Goal: Task Accomplishment & Management: Complete application form

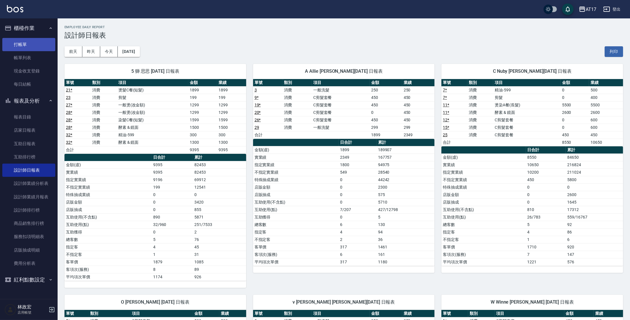
click at [16, 44] on link "打帳單" at bounding box center [28, 44] width 53 height 13
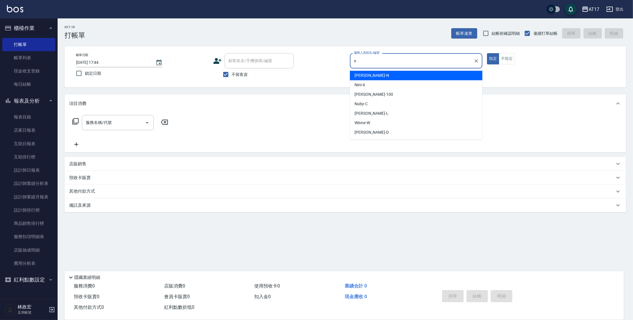
type input "[PERSON_NAME]-N"
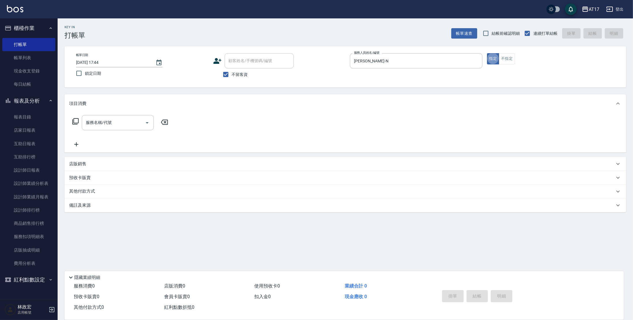
type button "true"
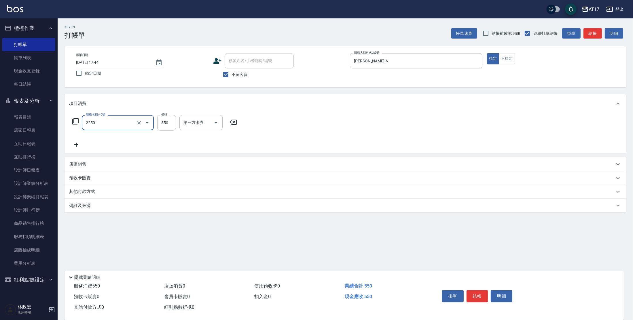
type input "B剪髮套餐(2250)"
type input "[PERSON_NAME]-55"
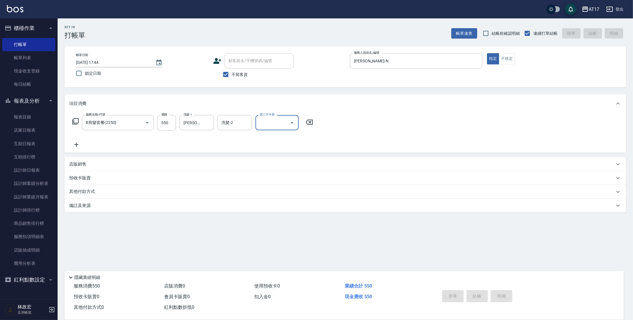
type input "[DATE] 17:45"
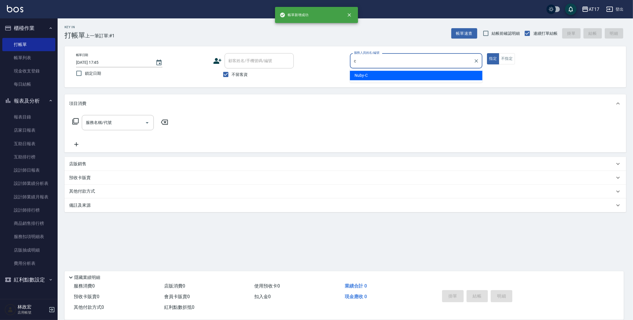
type input "Nuby-C"
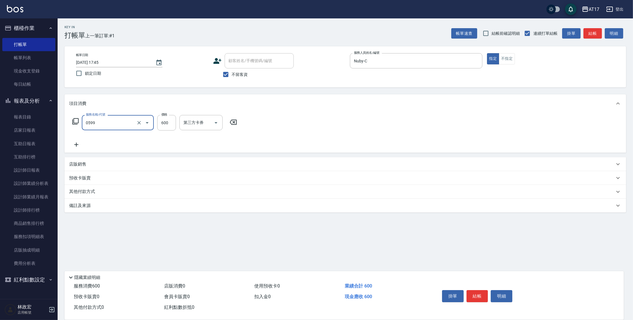
type input "精油-599(0599)"
type input "500"
type input "Winne-W"
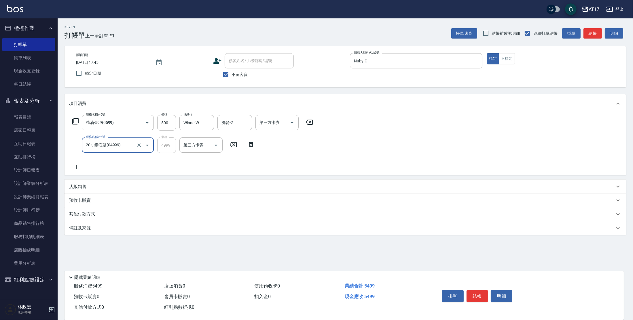
type input "20寸鑽石髮(04999)"
type input "剪髮(200)"
type input "400"
type input "儲值卡"
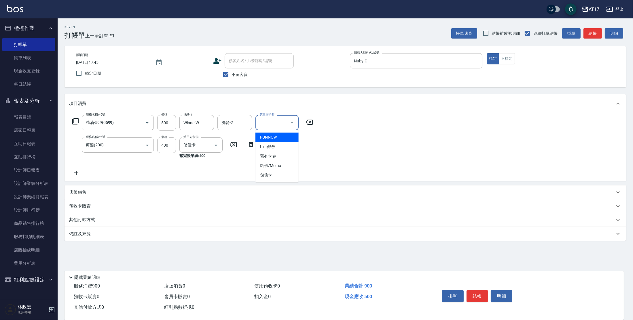
click at [277, 120] on input "第三方卡券" at bounding box center [272, 123] width 29 height 10
type input "儲值卡"
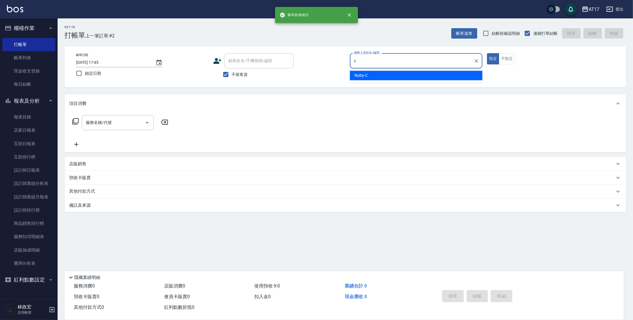
type input "Nuby-C"
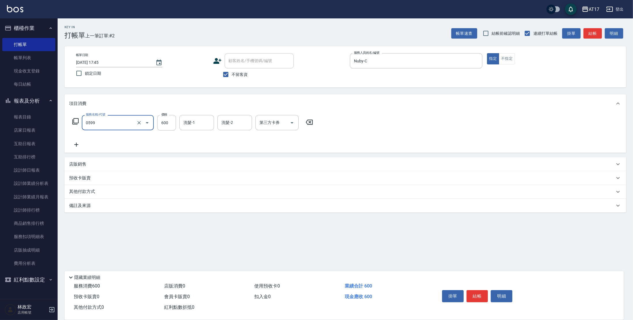
type input "精油-599(0599)"
type input "500"
type input "Winne-W"
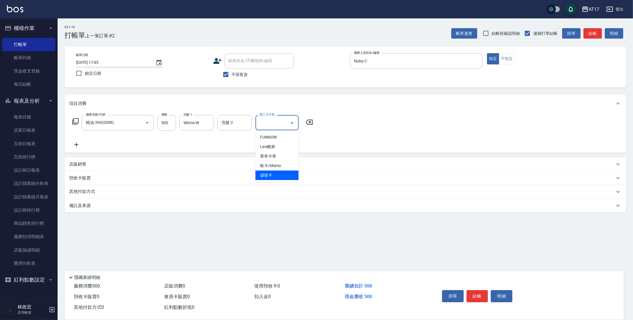
type input "儲值卡"
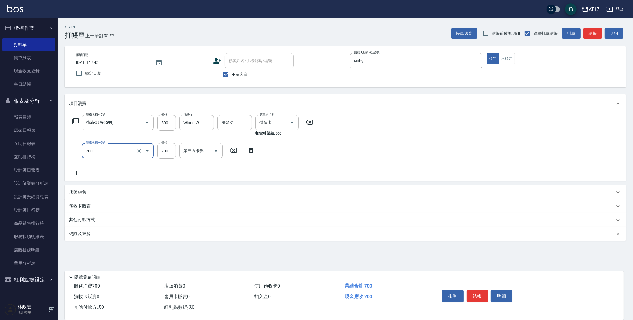
type input "剪髮(200)"
type input "400"
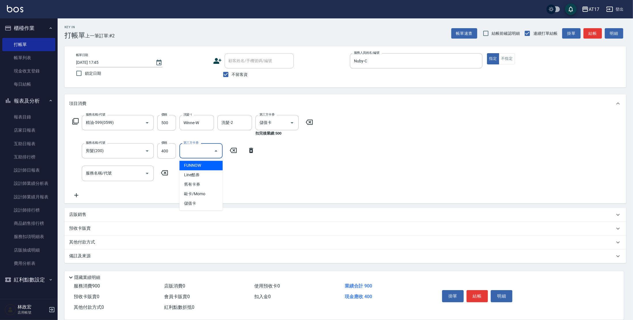
click at [201, 154] on input "第三方卡券" at bounding box center [196, 151] width 29 height 10
type input "儲值卡"
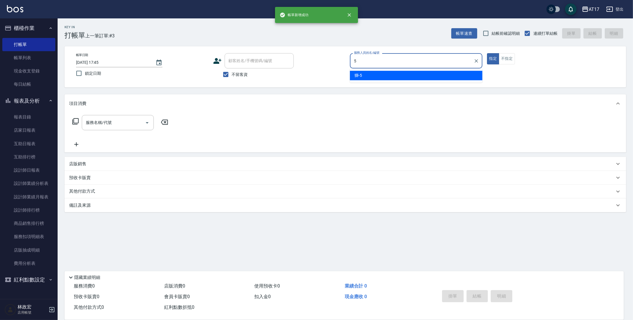
type input "獅-5"
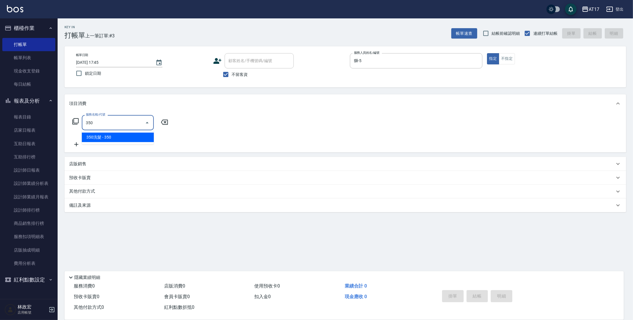
type input "350洗髮(350)"
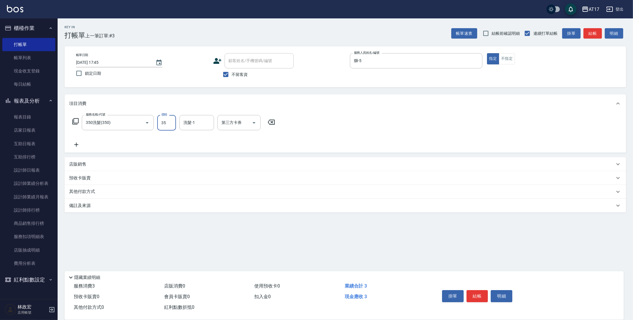
type input "350"
type input "[PERSON_NAME]-22"
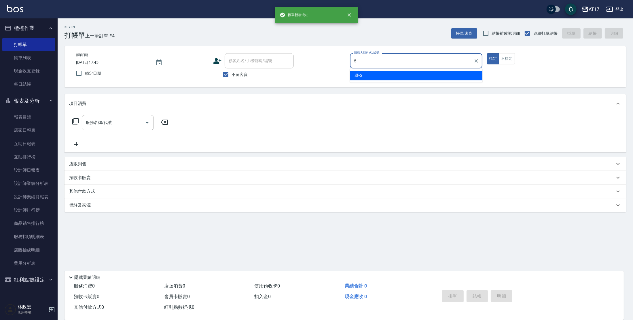
type input "獅-5"
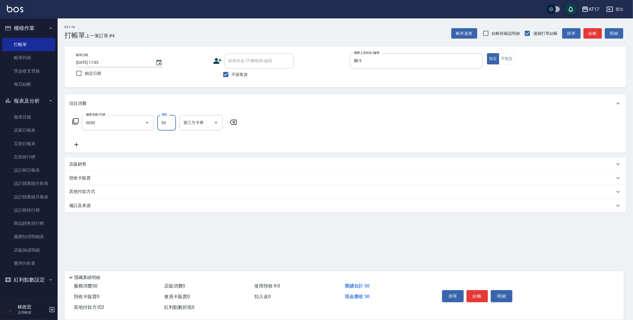
type input "剪瀏海(0050)"
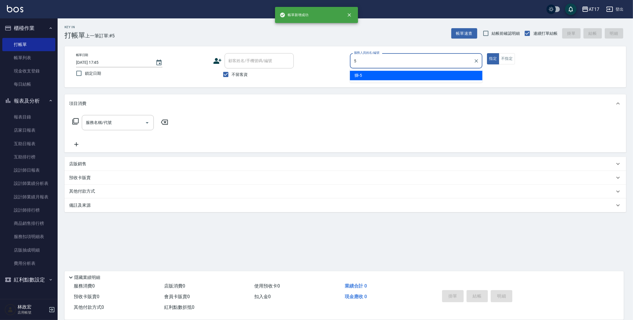
type input "獅-5"
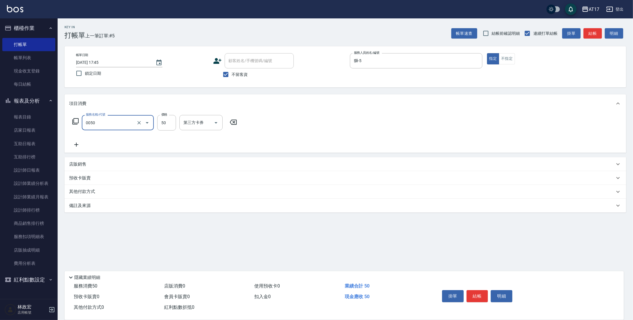
type input "剪瀏海(0050)"
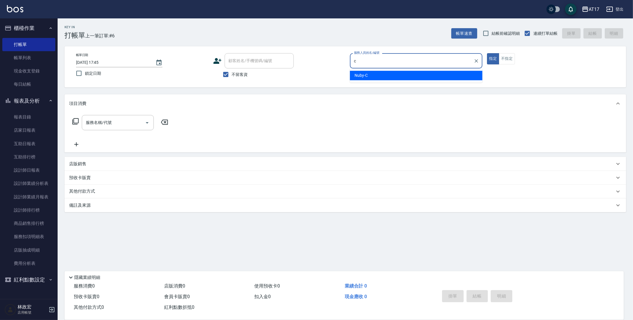
type input "Nuby-C"
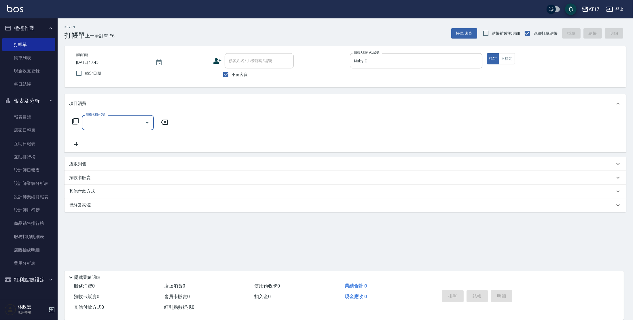
click at [73, 120] on icon at bounding box center [75, 121] width 7 height 7
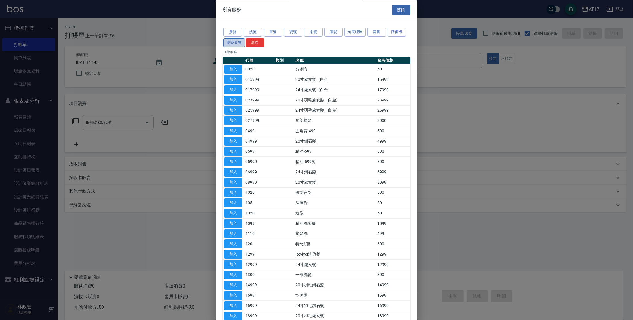
click at [238, 40] on button "燙染套餐" at bounding box center [233, 42] width 21 height 9
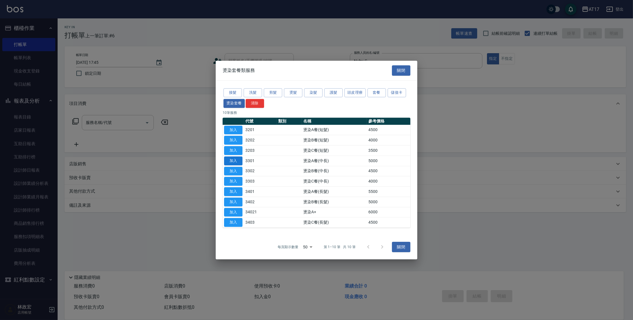
click at [234, 158] on button "加入" at bounding box center [233, 161] width 18 height 9
type input "燙染A餐(中長)(3301)"
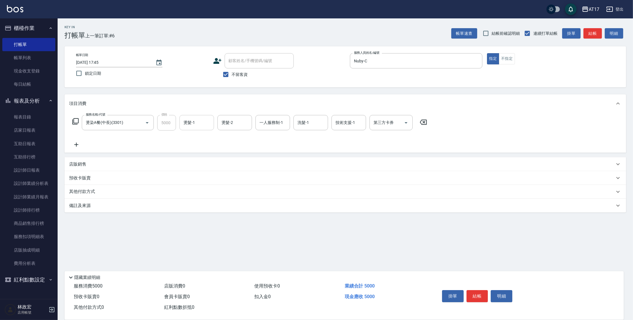
click at [184, 122] on input "燙髮-1" at bounding box center [196, 123] width 29 height 10
type input "Winne-W"
type input "Nuby-C"
type input "Winne-W"
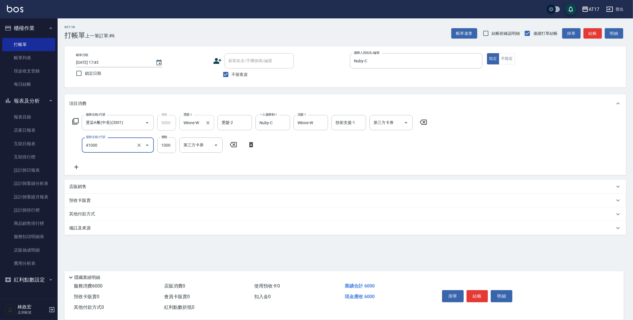
type input "酵素 & 鏡面(41000)"
type input "1500"
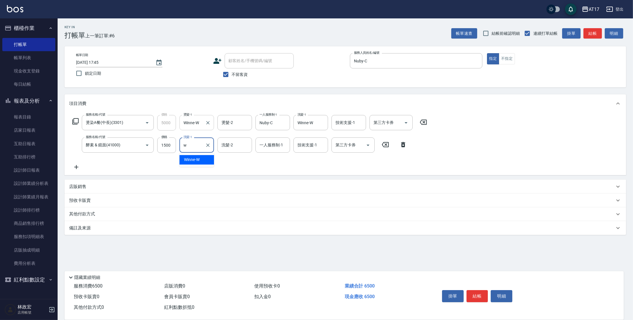
type input "Winne-W"
type input "Nuby-C"
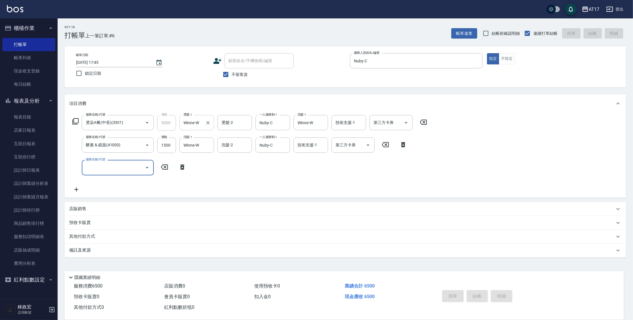
type input "[DATE] 17:46"
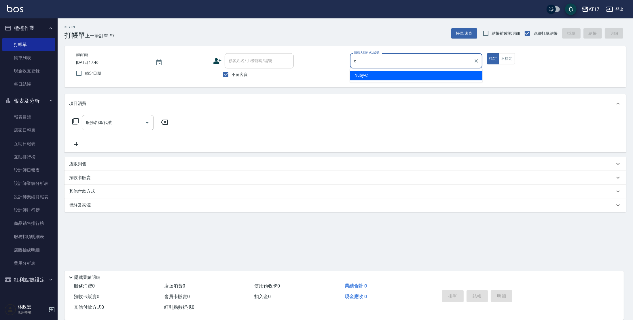
type input "Nuby-C"
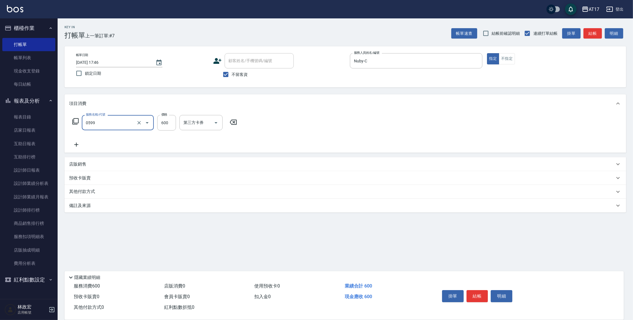
type input "精油-599(0599)"
type input "欣麗-77"
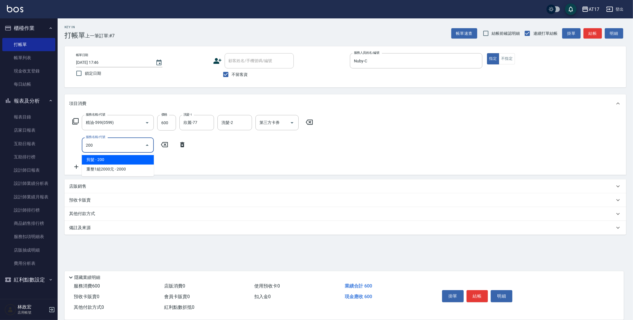
type input "剪髮(200)"
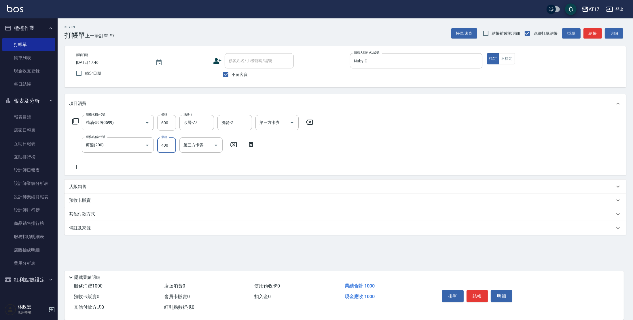
type input "400"
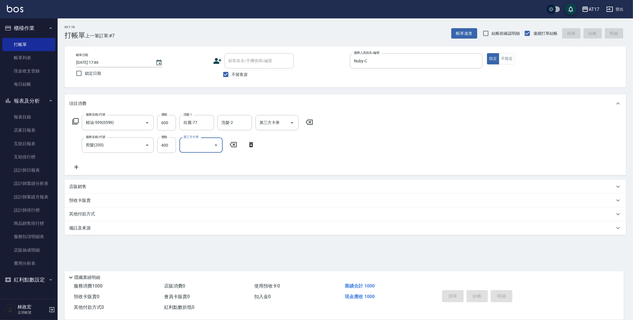
type input "[DATE] 17:47"
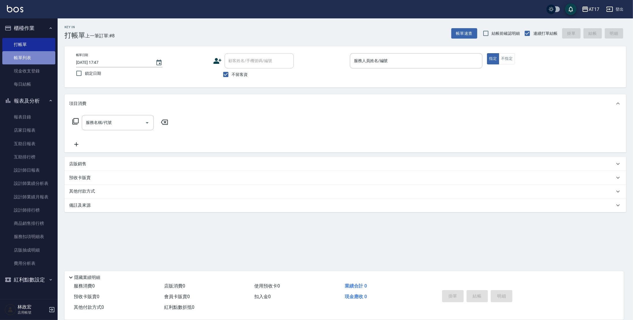
click at [26, 56] on link "帳單列表" at bounding box center [28, 57] width 53 height 13
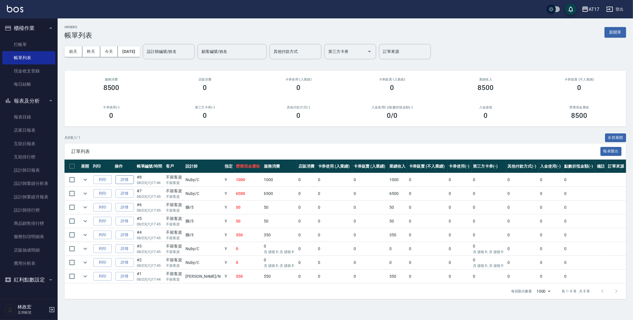
click at [133, 182] on link "詳情" at bounding box center [124, 180] width 18 height 9
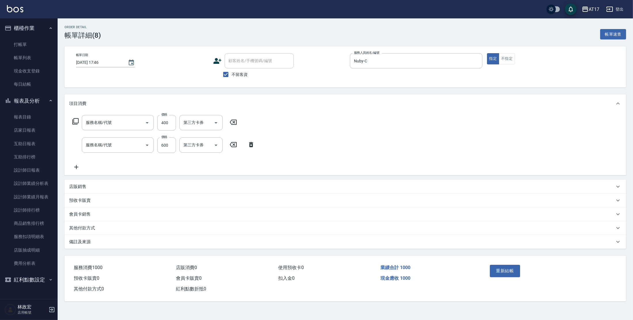
type input "[DATE] 17:46"
checkbox input "true"
type input "Nuby-C"
type input "剪髮(200)"
type input "精油-599(0599)"
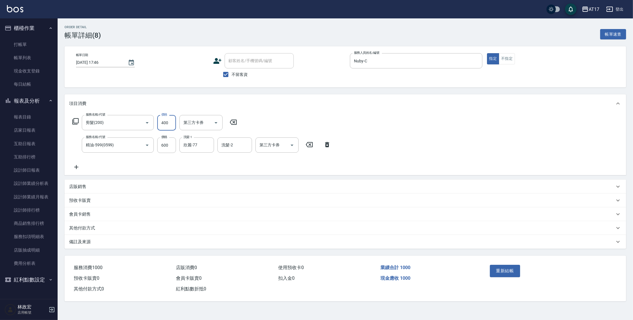
drag, startPoint x: 171, startPoint y: 123, endPoint x: 184, endPoint y: 114, distance: 16.0
click at [171, 123] on input "400" at bounding box center [166, 123] width 19 height 16
type input "300"
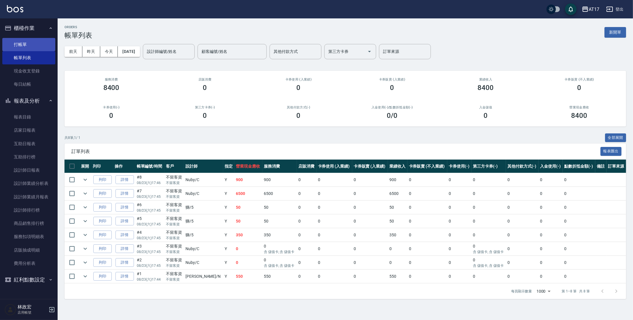
click at [33, 50] on link "打帳單" at bounding box center [28, 44] width 53 height 13
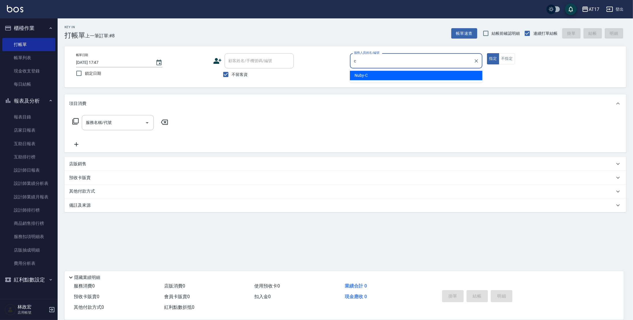
type input "Nuby-C"
type button "true"
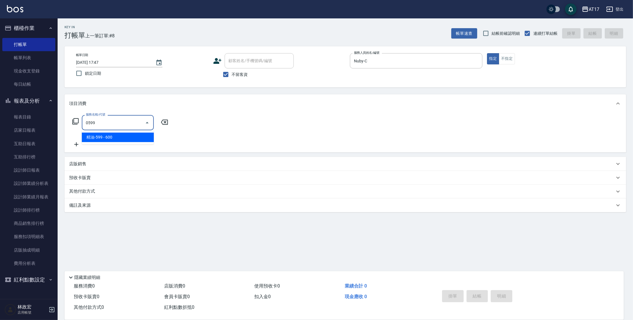
type input "精油-599(0599)"
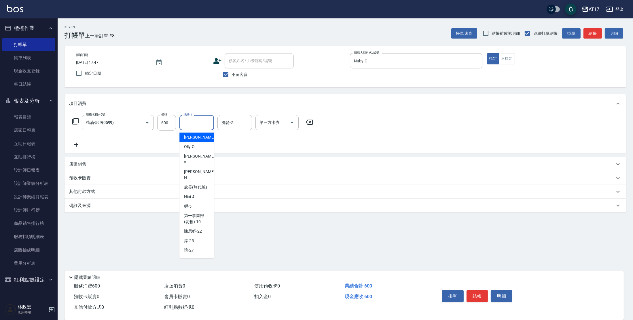
click at [188, 121] on input "洗髮-1" at bounding box center [196, 123] width 29 height 10
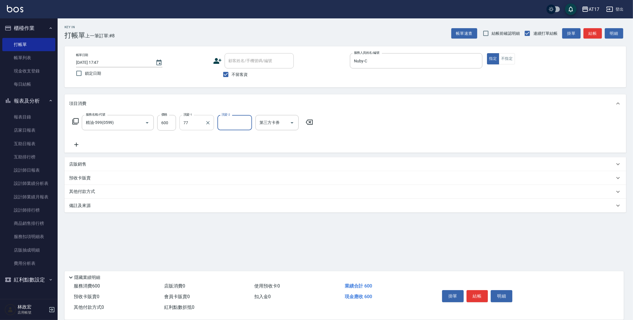
type input "欣麗-77"
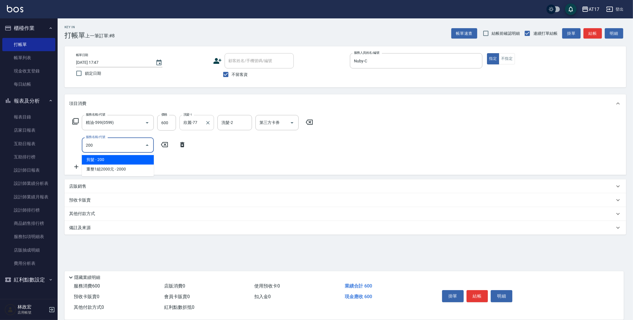
type input "剪髮(200)"
type input "360"
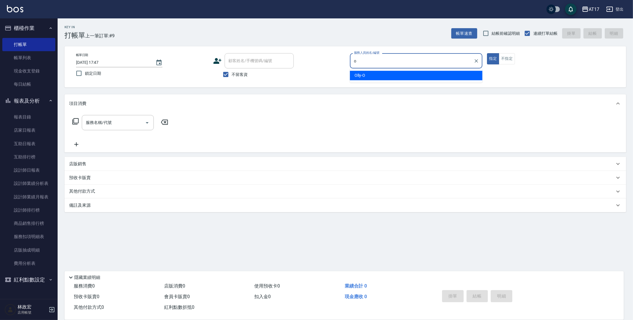
type input "Olly-O"
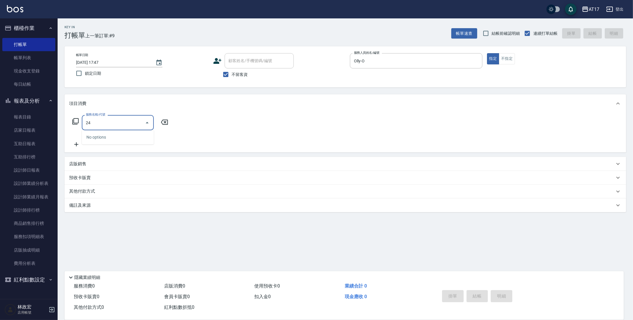
type input "2"
type input "燙髮C餐(短髮)(2203)"
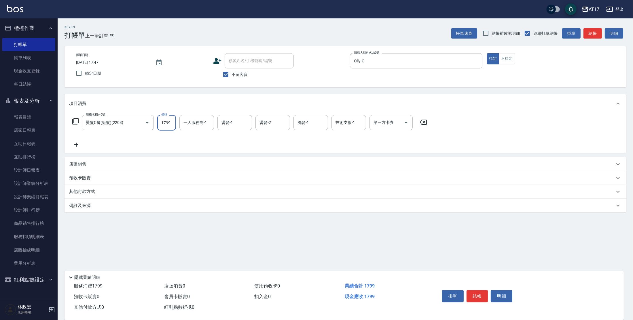
type input "1799"
type input "[PERSON_NAME]-55"
click at [212, 124] on div "[PERSON_NAME]-55 一人服務制-1" at bounding box center [196, 122] width 35 height 15
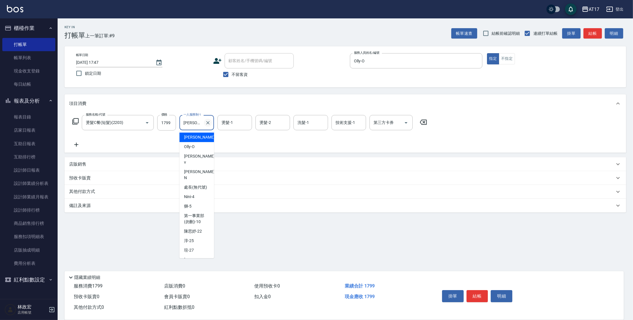
click at [206, 124] on icon "Clear" at bounding box center [208, 123] width 6 height 6
type input "Olly-O"
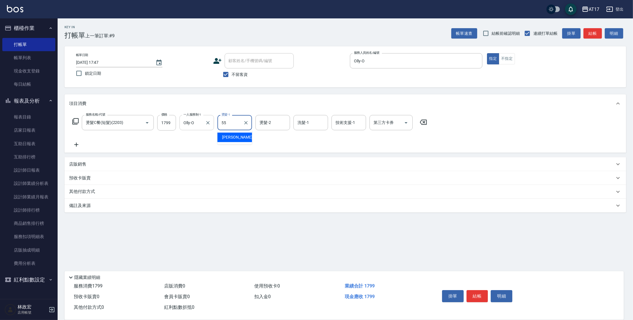
type input "[PERSON_NAME]-55"
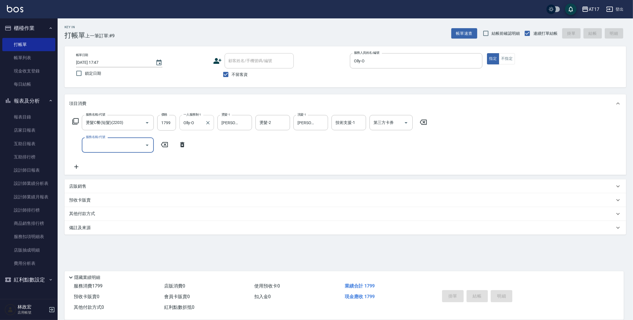
type input "[DATE] 17:48"
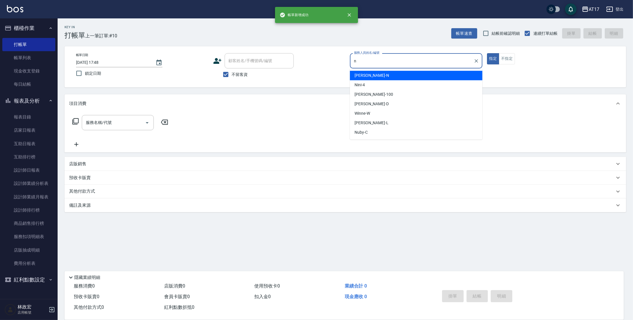
type input "[PERSON_NAME]-N"
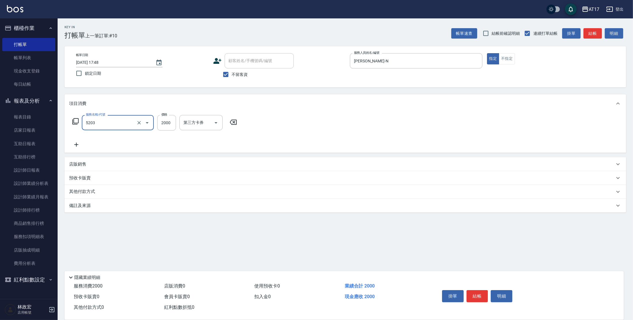
type input "染髮C餐(短髮)(5203)"
type input "1880"
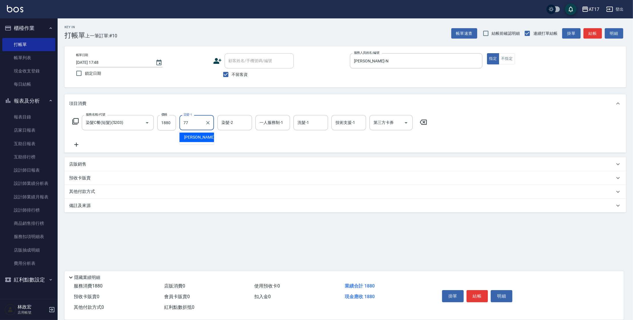
type input "欣麗-77"
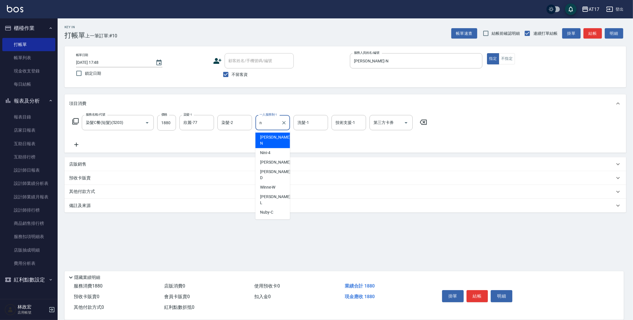
type input "[PERSON_NAME]-N"
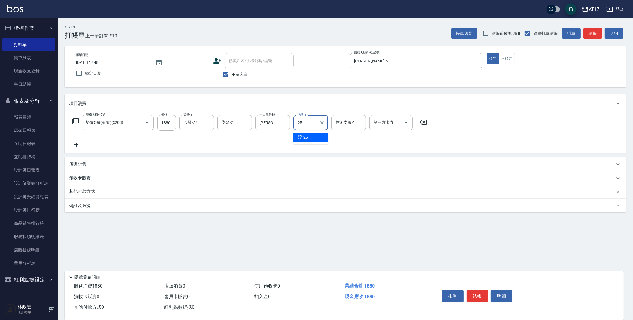
type input "[PERSON_NAME]-25"
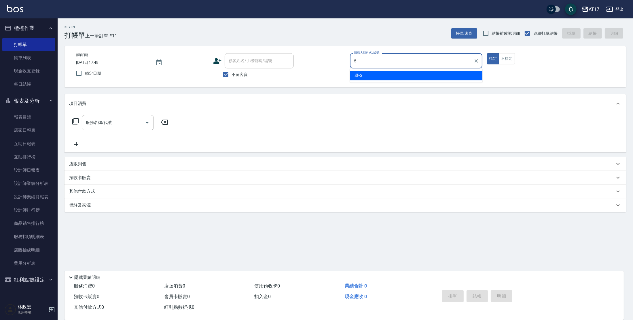
type input "獅-5"
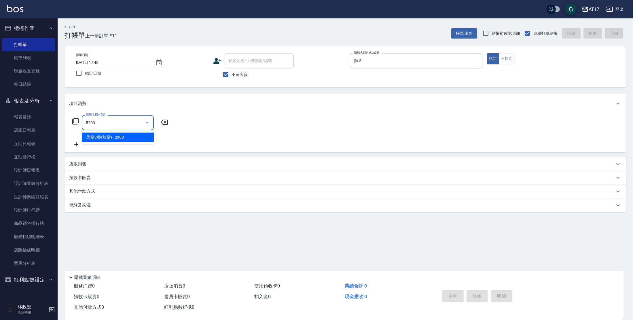
type input "染髮C餐(短髮)(5203)"
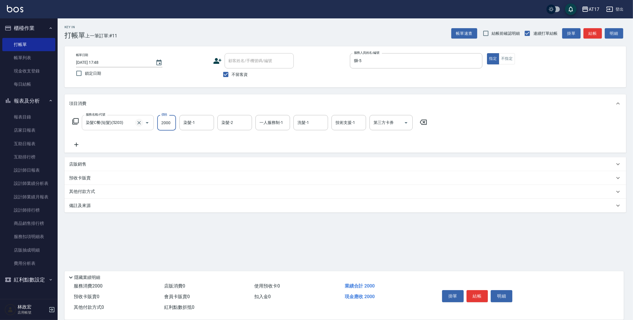
click at [139, 122] on icon "Clear" at bounding box center [139, 123] width 6 height 6
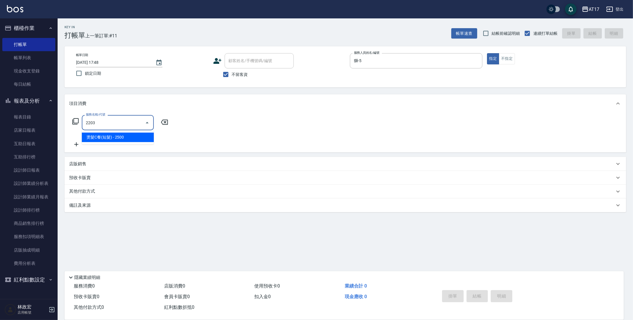
type input "燙髮C餐(短髮)(2203)"
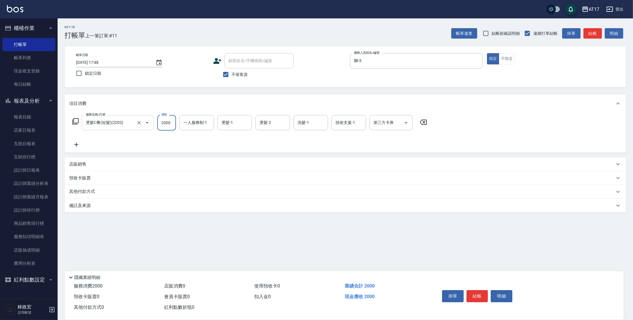
type input "2000"
type input "5"
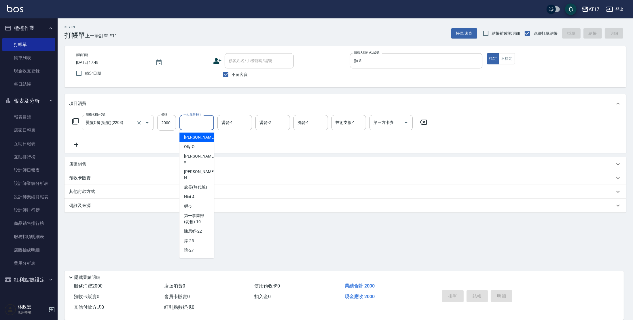
type input "[DATE] 17:49"
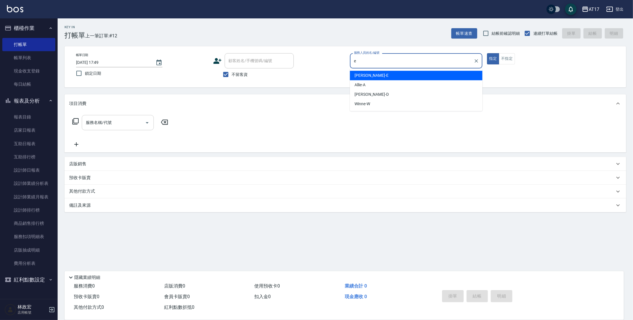
type input "[PERSON_NAME]-E"
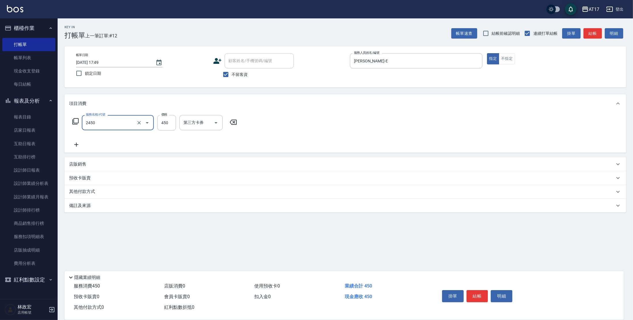
type input "C剪髮套餐(2450)"
type input "5"
type input "[PERSON_NAME]-25"
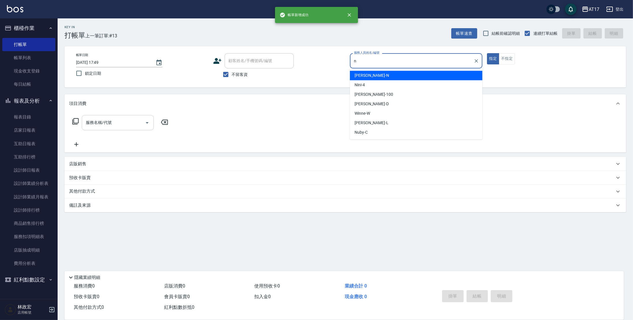
type input "[PERSON_NAME]-N"
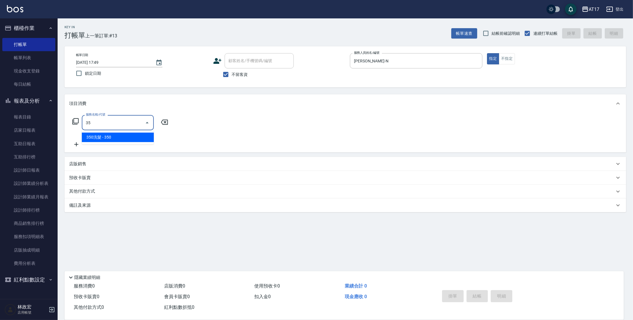
type input "3"
type input "一般洗髮(1300)"
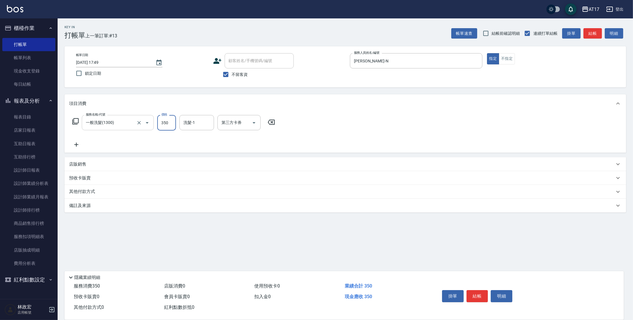
type input "350"
type input "欣麗-77"
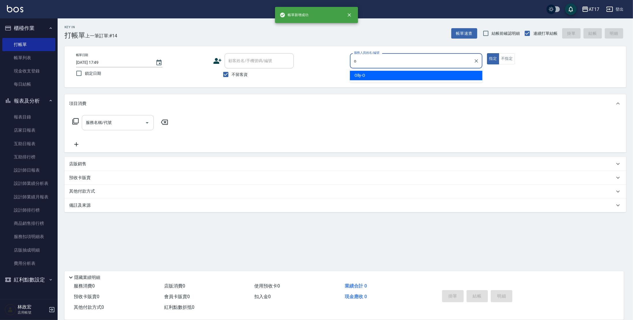
type input "Olly-O"
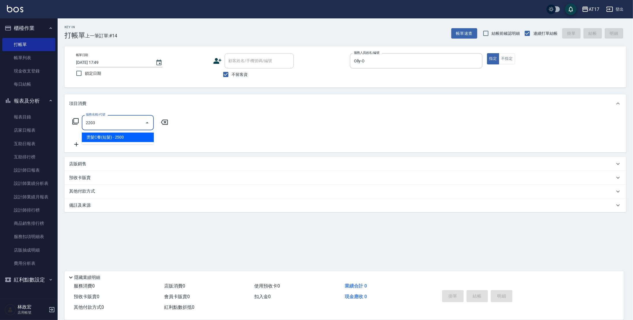
type input "燙髮C餐(短髮)(2203)"
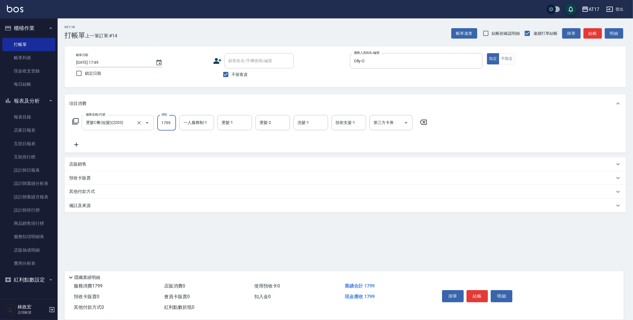
type input "1799"
type input "[PERSON_NAME]-55"
click at [203, 122] on div "[PERSON_NAME]-55 一人服務制-1" at bounding box center [196, 122] width 35 height 15
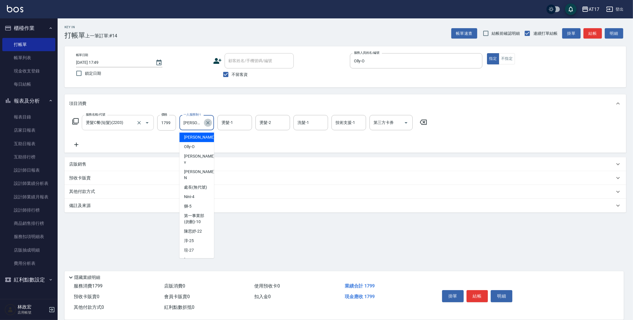
click at [206, 122] on icon "Clear" at bounding box center [208, 123] width 6 height 6
type input "Olly-O"
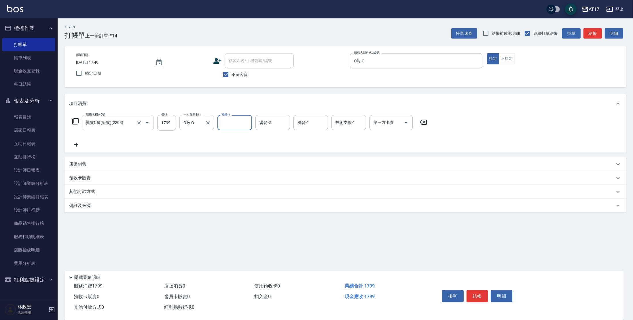
type input "7"
type input "[PERSON_NAME]-55"
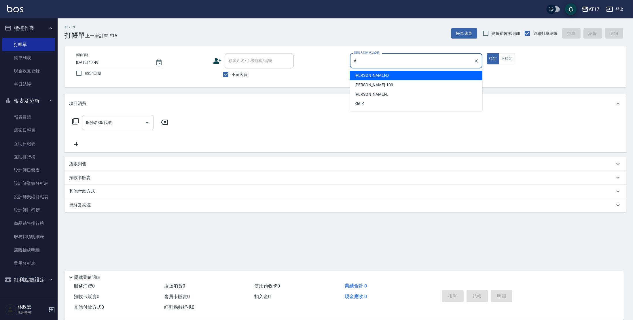
type input "[PERSON_NAME]-D"
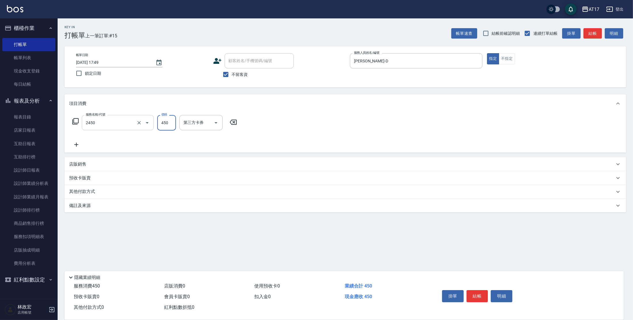
type input "C剪髮套餐(2450)"
click at [142, 123] on button "Open" at bounding box center [146, 122] width 9 height 9
type input "600"
type input "精油-599(0599)"
type input "[PERSON_NAME]-25"
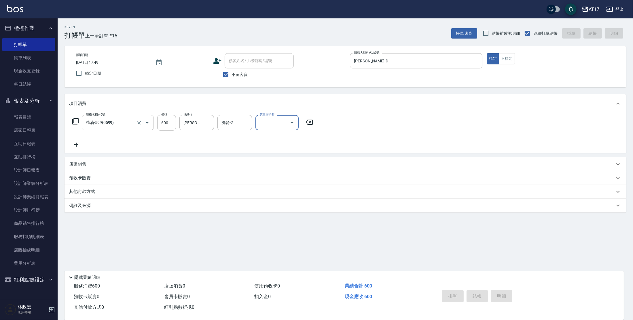
type input "[DATE] 17:50"
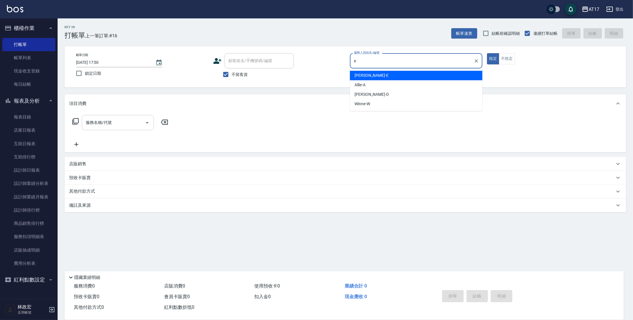
type input "[PERSON_NAME]-E"
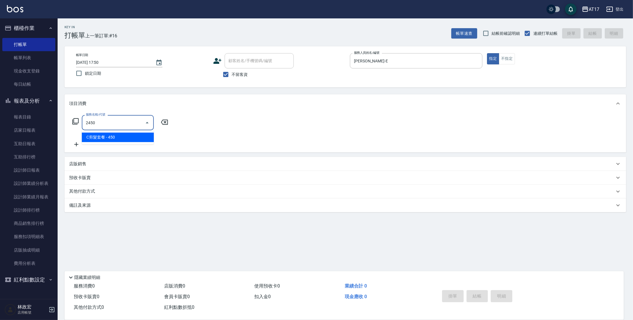
type input "C剪髮套餐(2450)"
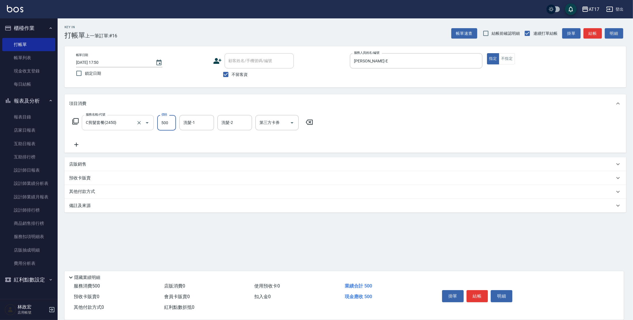
type input "500"
type input "[PERSON_NAME]-25"
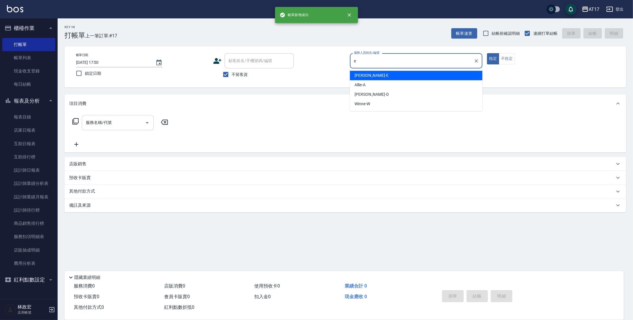
type input "[PERSON_NAME]-E"
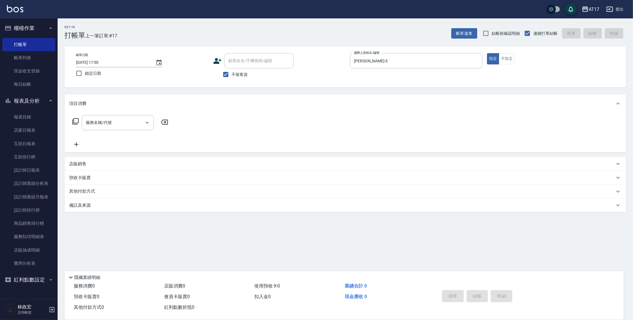
click at [90, 156] on div "項目消費 服務名稱/代號 服務名稱/代號 店販銷售 服務人員姓名/編號 服務人員姓名/編號 商品代號/名稱 商品代號/名稱 預收卡販賣 卡券名稱/代號 卡券名…" at bounding box center [344, 153] width 561 height 118
click at [86, 161] on div "店販銷售" at bounding box center [344, 164] width 561 height 14
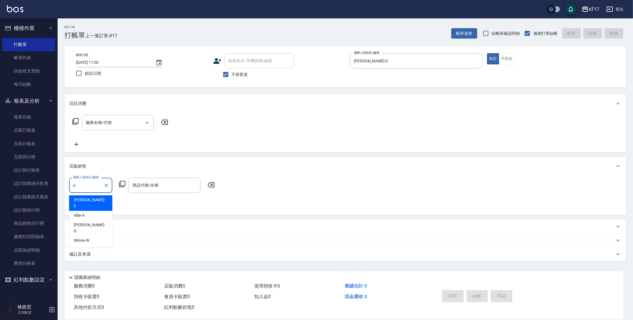
type input "[PERSON_NAME]-E"
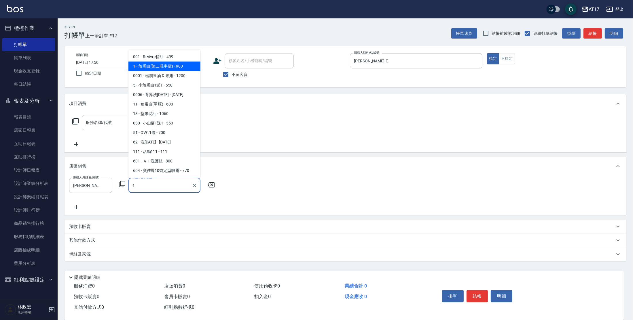
type input "角蛋白(第二瓶半價)"
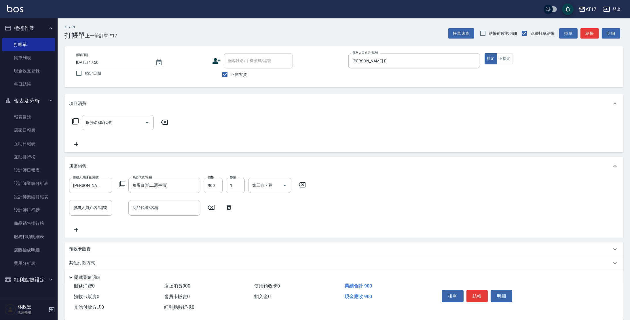
click at [99, 198] on div "服務人員姓名/編號 [PERSON_NAME]-E 服務人員姓名/編號 商品代號/名稱 角蛋白(第二瓶半價) 商品代號/名稱 價格 900 價格 數量 1 數…" at bounding box center [343, 205] width 549 height 55
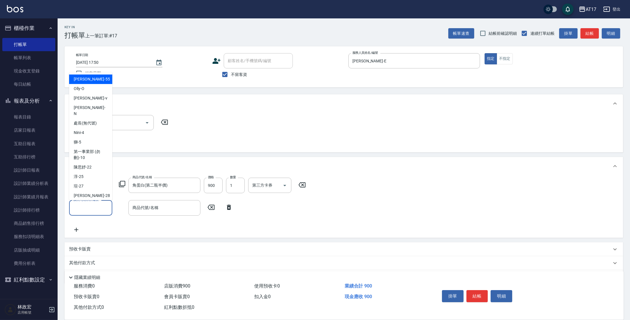
click at [96, 207] on input "服務人員姓名/編號" at bounding box center [91, 208] width 38 height 10
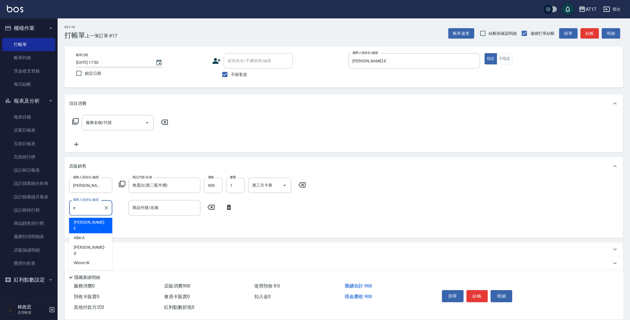
type input "[PERSON_NAME]-E"
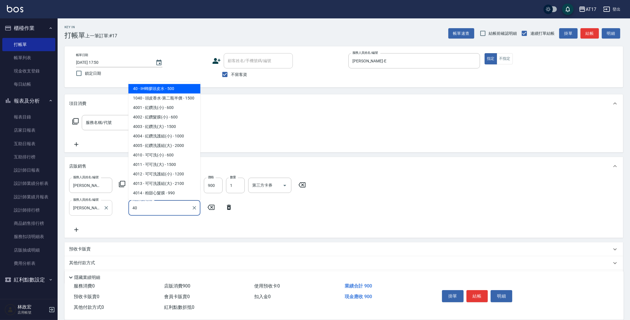
type input "IH蜂膠頭皮水"
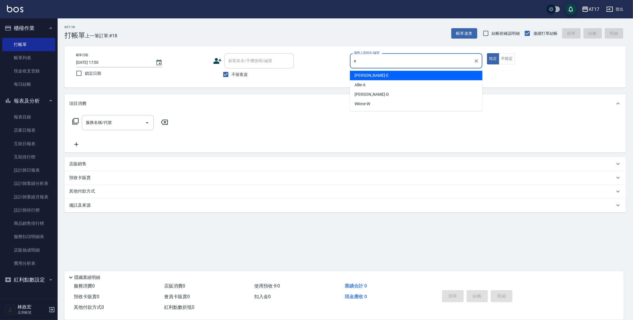
type input "[PERSON_NAME]-E"
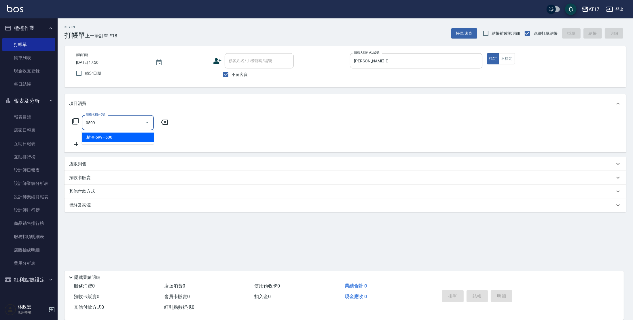
type input "精油-599(0599)"
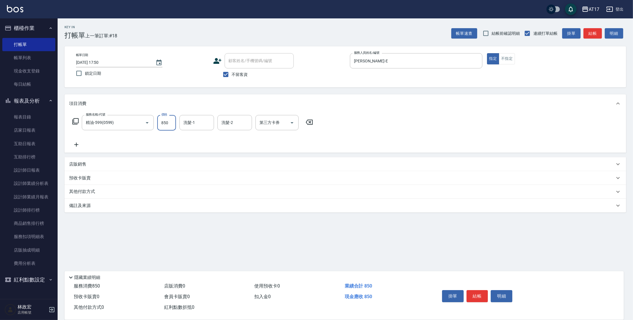
type input "850"
type input "欣麗-77"
type input "儲值卡"
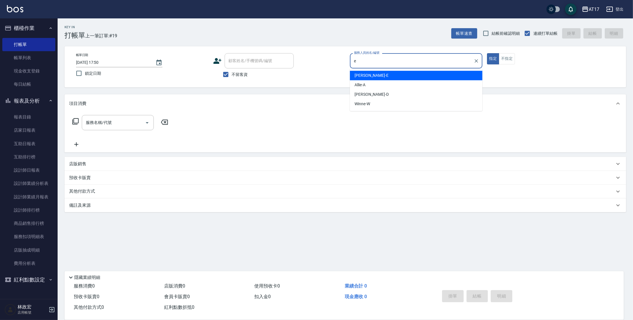
type input "[PERSON_NAME]-E"
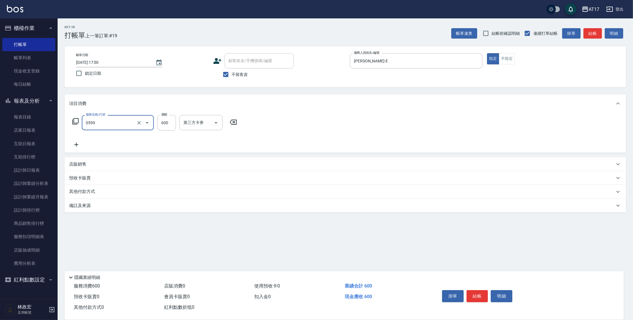
type input "精油-599(0599)"
type input "600"
type input "欣麗-77"
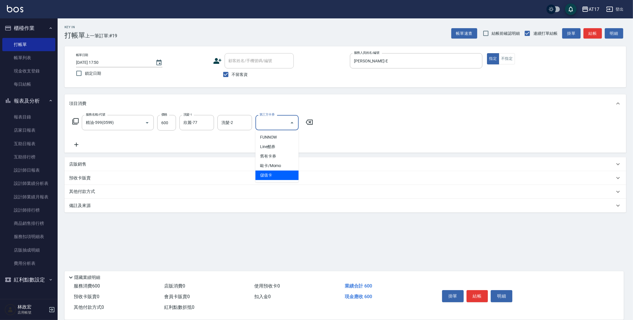
type input "儲值卡"
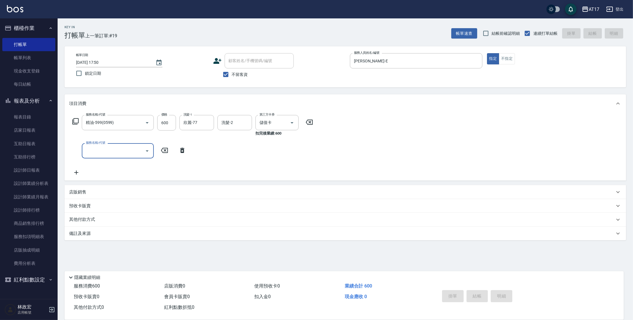
type input "[DATE] 17:51"
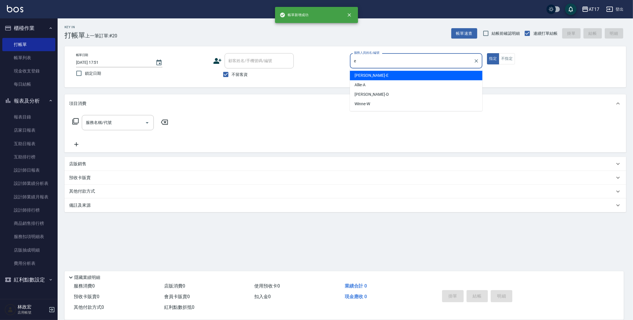
type input "[PERSON_NAME]-E"
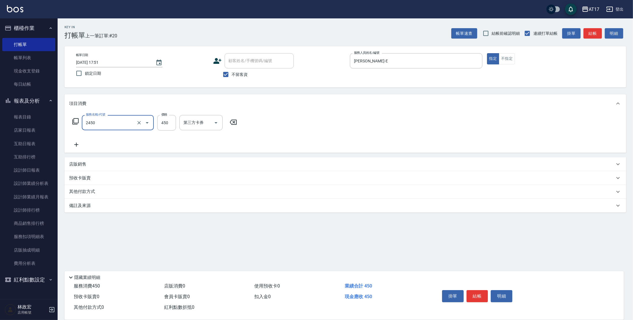
type input "C剪髮套餐(2450)"
type input "欣麗-77"
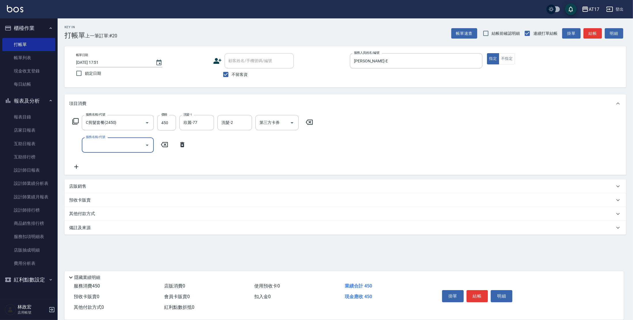
click at [91, 184] on div "店販銷售" at bounding box center [341, 187] width 545 height 6
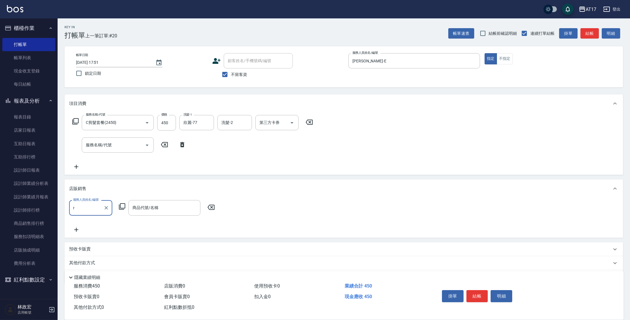
type input "r"
click at [106, 207] on input "服務人員姓名/編號" at bounding box center [91, 208] width 38 height 10
type input "[PERSON_NAME]-E"
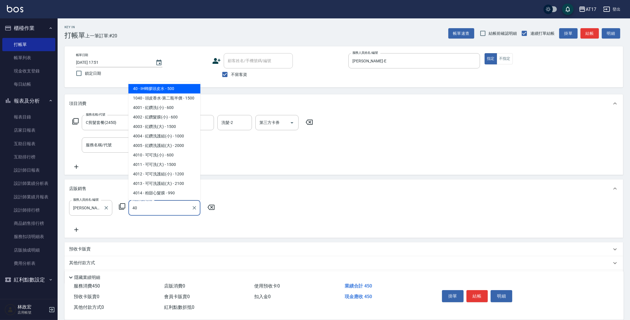
type input "IH蜂膠頭皮水"
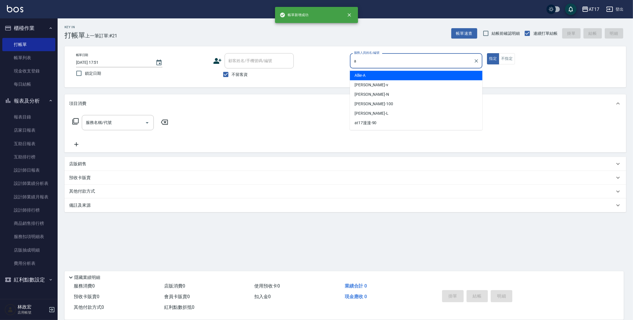
type input "Allie-A"
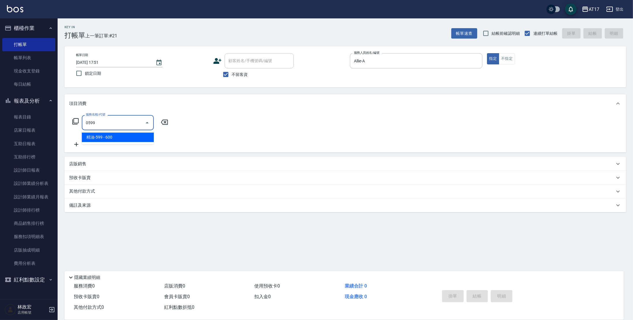
type input "精油-599(0599)"
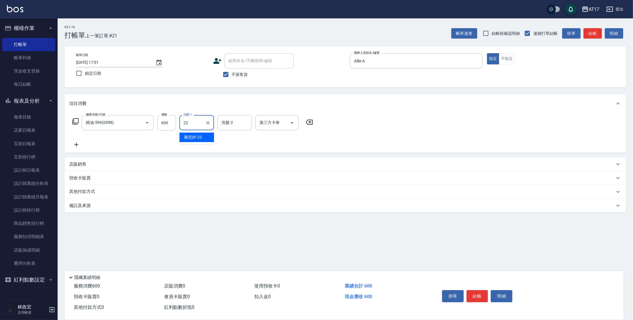
type input "[PERSON_NAME]-22"
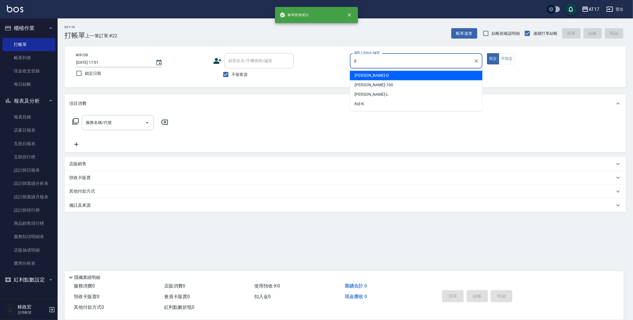
type input "[PERSON_NAME]-D"
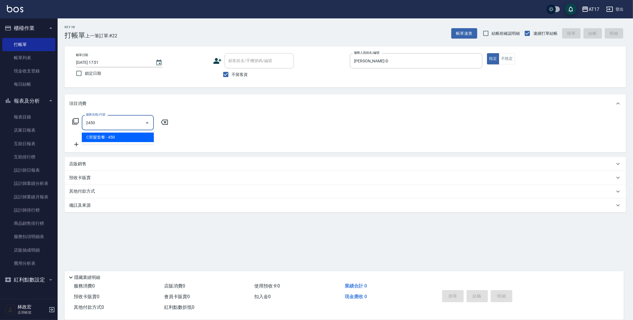
type input "C剪髮套餐(2450)"
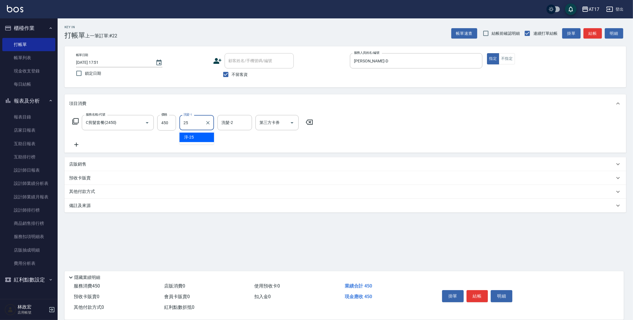
type input "[PERSON_NAME]-25"
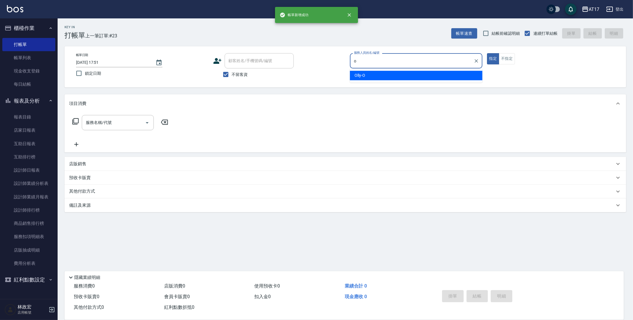
type input "Olly-O"
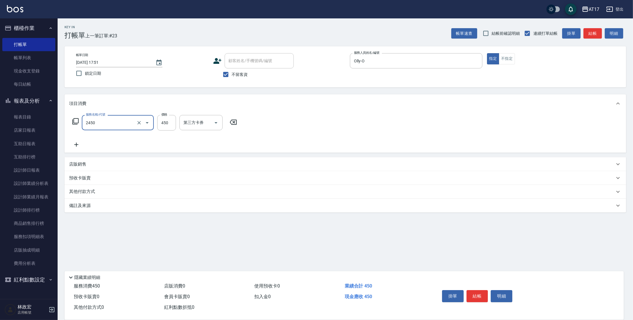
type input "C剪髮套餐(2450)"
type input "500"
type input "獅-5"
drag, startPoint x: 205, startPoint y: 124, endPoint x: 209, endPoint y: 113, distance: 11.2
click at [207, 123] on icon "Clear" at bounding box center [208, 123] width 6 height 6
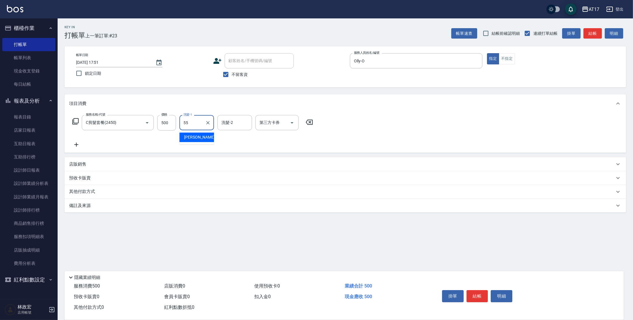
type input "[PERSON_NAME]-55"
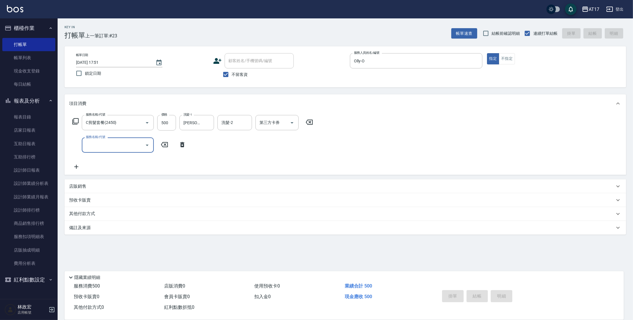
type input "[DATE] 17:52"
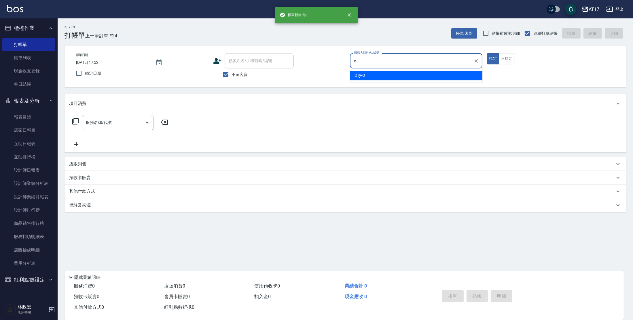
type input "Olly-O"
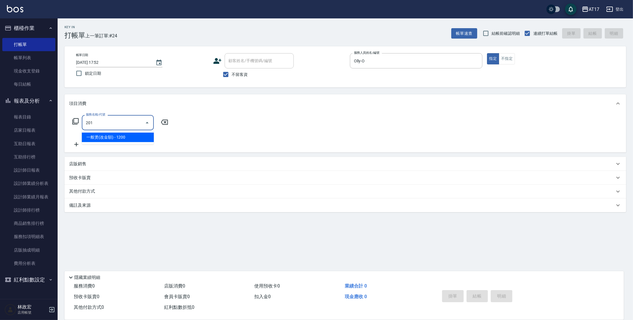
type input "一般燙(改金額)(201)"
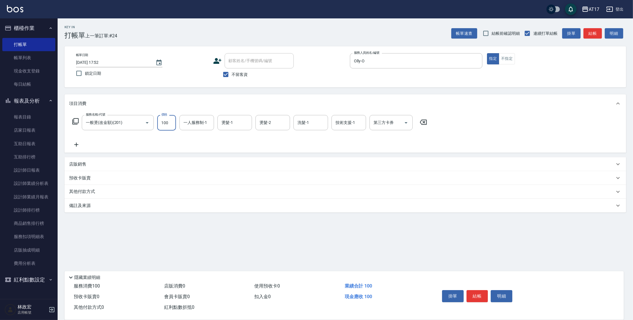
type input "100"
type input "[PERSON_NAME]-55"
click at [168, 124] on input "100" at bounding box center [166, 123] width 19 height 16
type input "1000"
type input "雪"
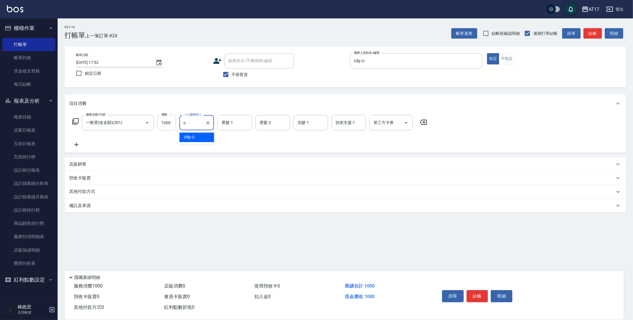
type input "Olly-O"
type input "[PERSON_NAME]-55"
click at [172, 123] on input "450" at bounding box center [166, 123] width 19 height 16
